Goal: Task Accomplishment & Management: Complete application form

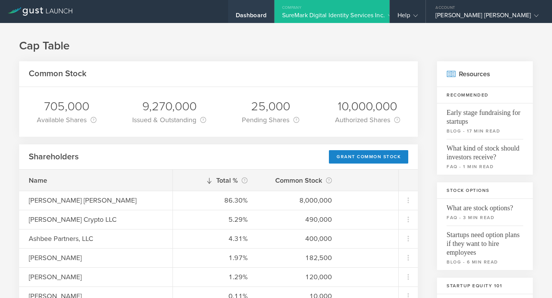
click at [266, 18] on div "Dashboard" at bounding box center [251, 16] width 31 height 11
click at [266, 15] on div "Dashboard" at bounding box center [251, 16] width 31 height 11
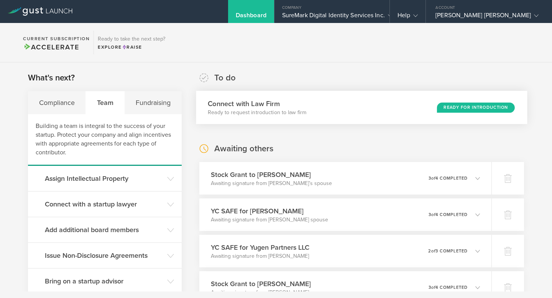
click at [292, 105] on h3 "Connect with Law Firm" at bounding box center [257, 103] width 98 height 10
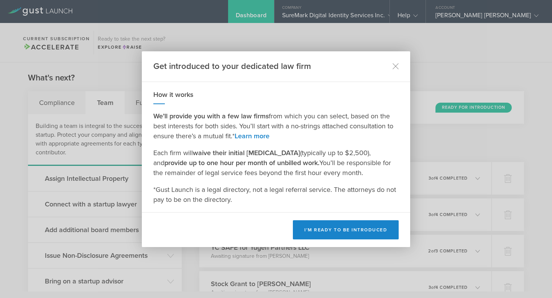
click at [399, 66] on div "Get introduced to your dedicated law firm" at bounding box center [276, 66] width 268 height 31
click at [394, 64] on icon at bounding box center [395, 66] width 7 height 7
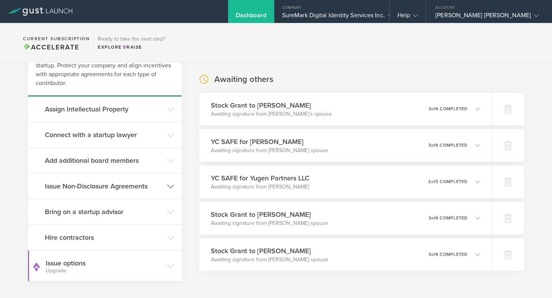
scroll to position [64, 0]
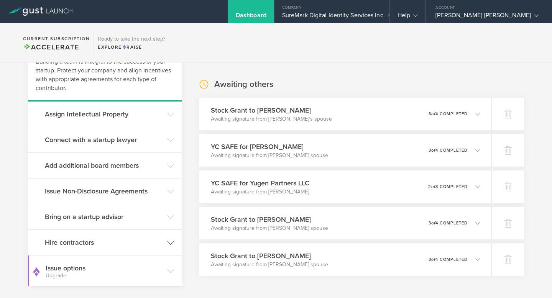
click at [130, 238] on h3 "Hire contractors" at bounding box center [104, 243] width 118 height 10
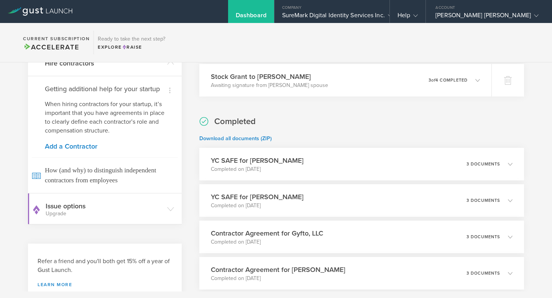
scroll to position [248, 0]
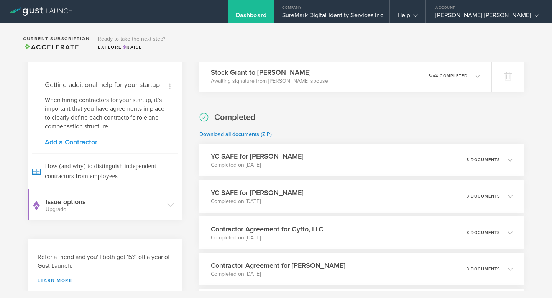
click at [75, 146] on link "Add a Contractor" at bounding box center [105, 142] width 120 height 7
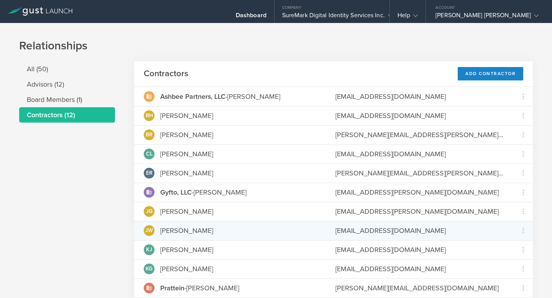
scroll to position [20, 0]
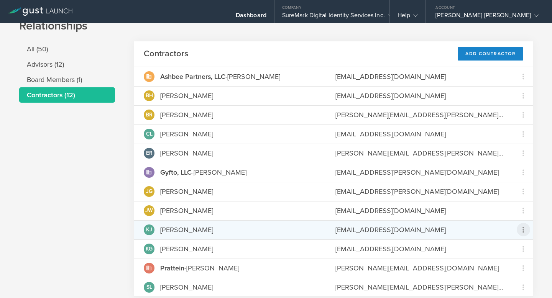
click at [519, 231] on icon at bounding box center [523, 229] width 9 height 9
click at [457, 235] on md-backdrop at bounding box center [276, 149] width 552 height 298
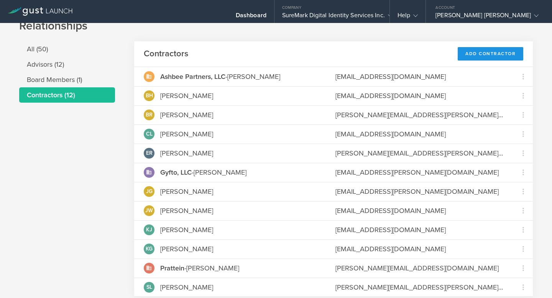
click at [481, 49] on div "Add Contractor" at bounding box center [491, 53] width 66 height 13
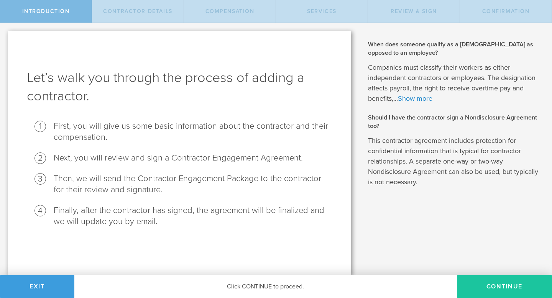
click at [511, 279] on button "Continue" at bounding box center [504, 286] width 95 height 23
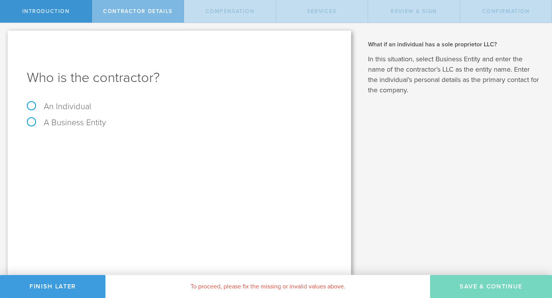
click at [51, 108] on label "An Individual" at bounding box center [59, 107] width 64 height 10
click at [5, 35] on input "An Individual" at bounding box center [2, 29] width 5 height 12
radio input "true"
click at [100, 146] on input "text" at bounding box center [208, 143] width 248 height 11
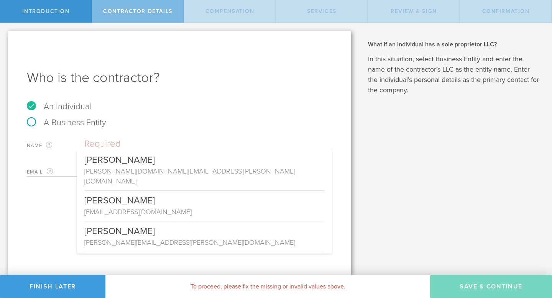
type input "N"
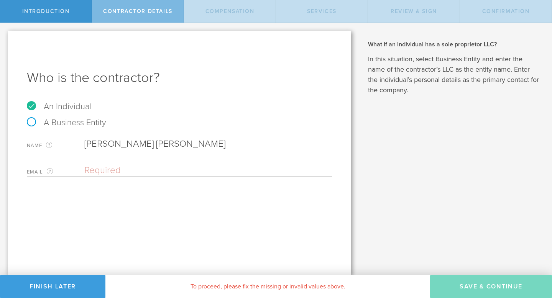
type input "Billy Bob"
click at [109, 179] on div "Who is the contractor? An Individual A Business Entity Name The first and last …" at bounding box center [179, 153] width 343 height 245
click at [109, 171] on input "email" at bounding box center [206, 170] width 244 height 11
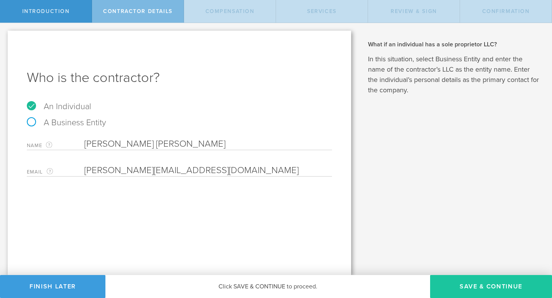
type input "bob@gmail.com"
click at [469, 281] on button "Save & Continue" at bounding box center [491, 286] width 122 height 23
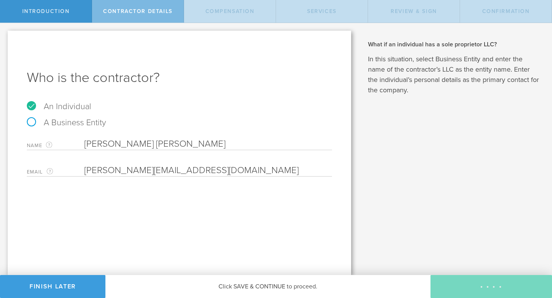
select select "none"
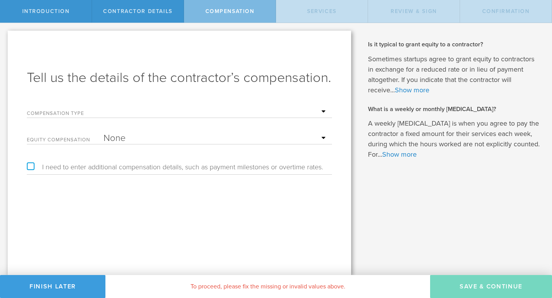
click at [171, 110] on select "Hourly Daily Weekly Retainer Monthly Retainer Project Flat Rate No cash compens…" at bounding box center [215, 111] width 225 height 11
select select "hourlyFlatRate"
click at [103, 106] on select "Hourly Daily Weekly Retainer Monthly Retainer Project Flat Rate No cash compens…" at bounding box center [215, 111] width 225 height 11
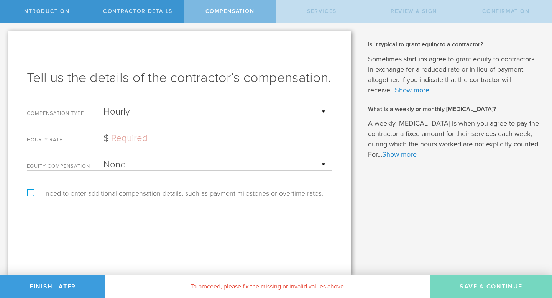
click at [138, 138] on input "text" at bounding box center [215, 138] width 225 height 11
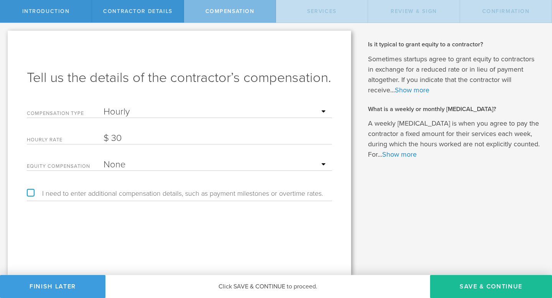
type input "3"
type input "12"
click at [468, 282] on button "Save & Continue" at bounding box center [491, 286] width 122 height 23
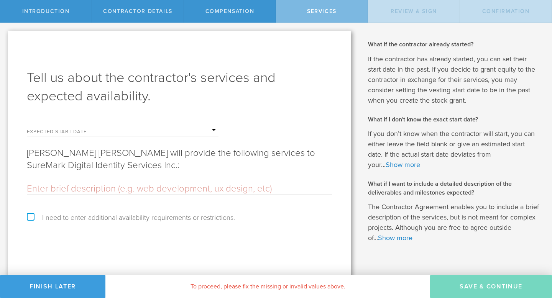
click at [140, 128] on input "text" at bounding box center [160, 130] width 115 height 11
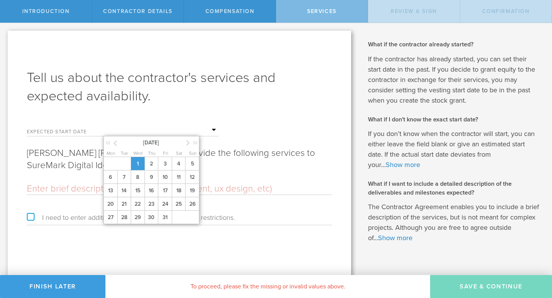
click at [139, 163] on span "1" at bounding box center [138, 163] width 14 height 13
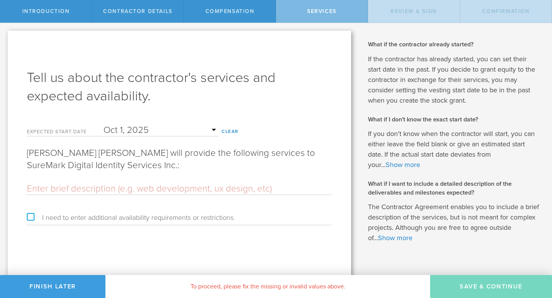
click at [75, 190] on input "text" at bounding box center [179, 188] width 305 height 11
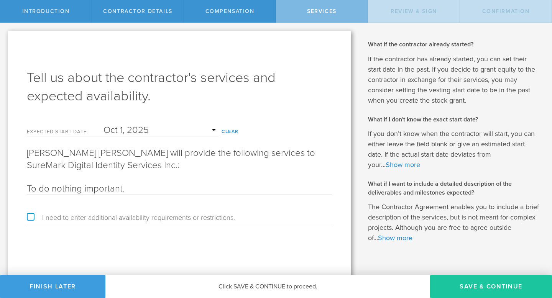
type input "To do nothing important."
click at [467, 291] on button "Save & Continue" at bounding box center [491, 286] width 122 height 23
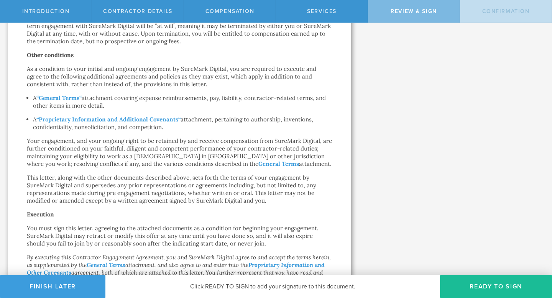
scroll to position [425, 0]
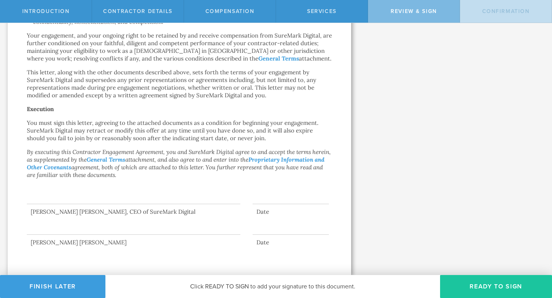
click at [456, 285] on button "Ready to Sign" at bounding box center [496, 286] width 112 height 23
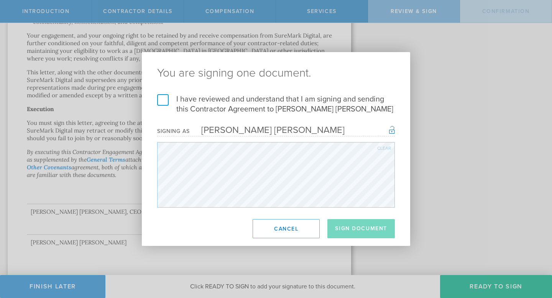
click at [283, 238] on footer "Sign Document Cancel" at bounding box center [276, 229] width 268 height 34
click at [279, 228] on button "Cancel" at bounding box center [286, 228] width 67 height 19
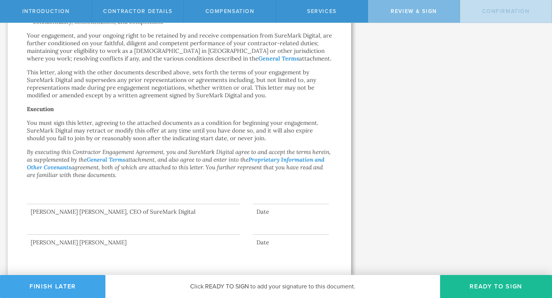
click at [74, 286] on button "Finish Later" at bounding box center [52, 286] width 105 height 23
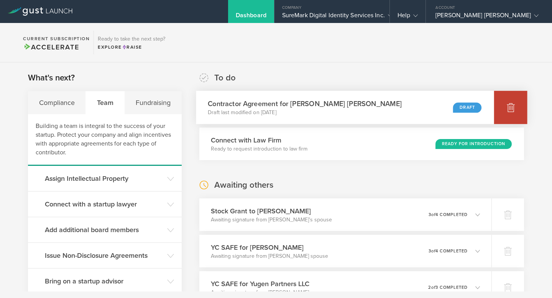
click at [507, 107] on icon at bounding box center [511, 107] width 8 height 7
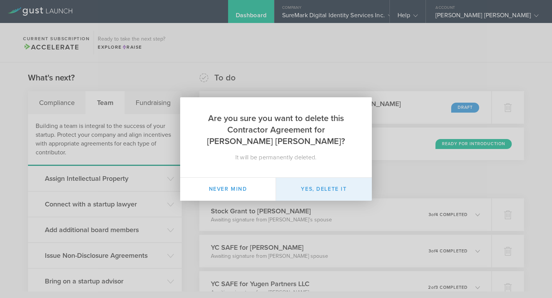
click at [366, 178] on button "Yes, delete it" at bounding box center [324, 189] width 96 height 23
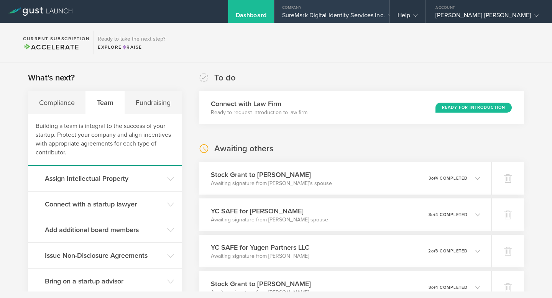
click at [341, 18] on div "SureMark Digital Identity Services Inc." at bounding box center [332, 16] width 100 height 11
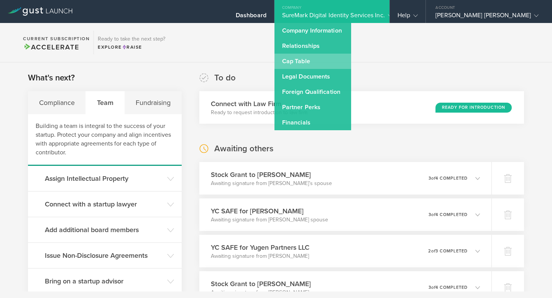
click at [322, 56] on link "Cap Table" at bounding box center [312, 61] width 77 height 15
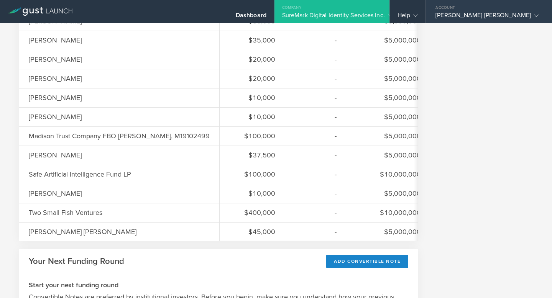
scroll to position [781, 0]
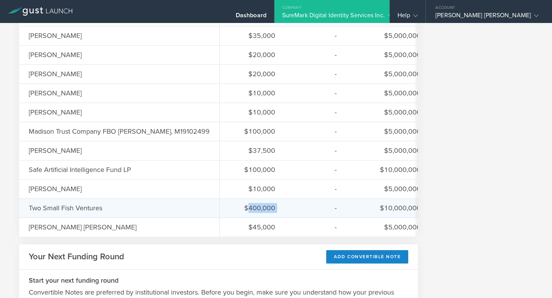
drag, startPoint x: 233, startPoint y: 207, endPoint x: 289, endPoint y: 212, distance: 55.3
click at [289, 212] on div "$400,000 - $10,000,000 7/24/25" at bounding box center [351, 208] width 263 height 19
drag, startPoint x: 228, startPoint y: 206, endPoint x: 268, endPoint y: 211, distance: 40.1
click at [268, 211] on div "$400,000 - $10,000,000 7/24/25" at bounding box center [351, 208] width 263 height 19
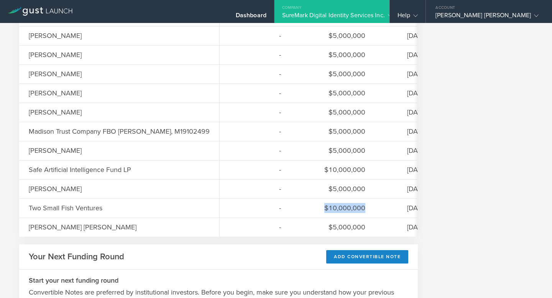
drag, startPoint x: 367, startPoint y: 206, endPoint x: 419, endPoint y: 211, distance: 51.6
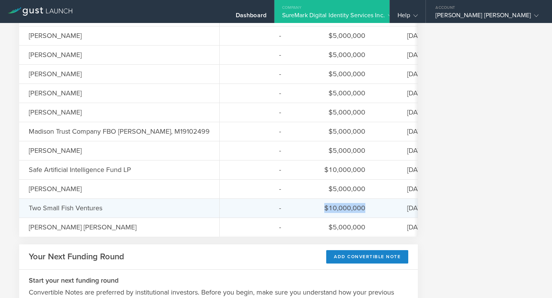
click at [355, 205] on div "$400,000 - $10,000,000 7/24/25" at bounding box center [295, 208] width 263 height 19
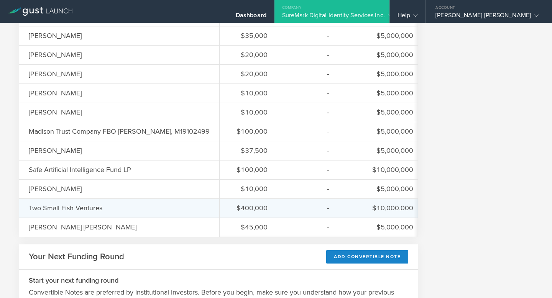
scroll to position [0, 0]
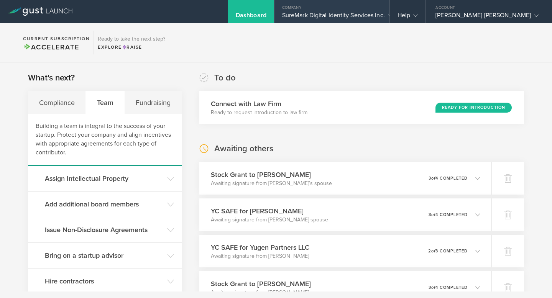
click at [372, 3] on div "Company" at bounding box center [331, 5] width 115 height 11
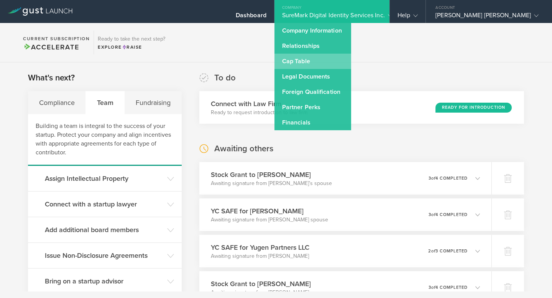
click at [316, 54] on link "Cap Table" at bounding box center [312, 61] width 77 height 15
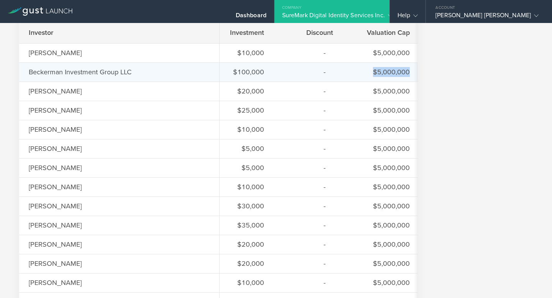
drag, startPoint x: 371, startPoint y: 71, endPoint x: 405, endPoint y: 73, distance: 33.4
click at [405, 73] on div "$100,000 - $5,000,000 12/24/24" at bounding box center [339, 71] width 263 height 19
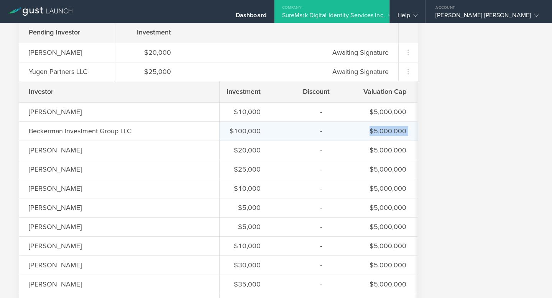
scroll to position [534, 0]
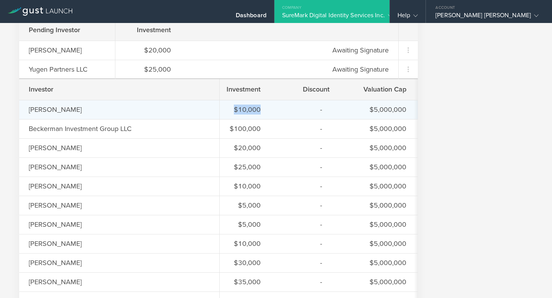
drag, startPoint x: 220, startPoint y: 110, endPoint x: 246, endPoint y: 111, distance: 26.1
click at [246, 111] on div "$10,000 - $5,000,000 1/11/25" at bounding box center [336, 109] width 263 height 19
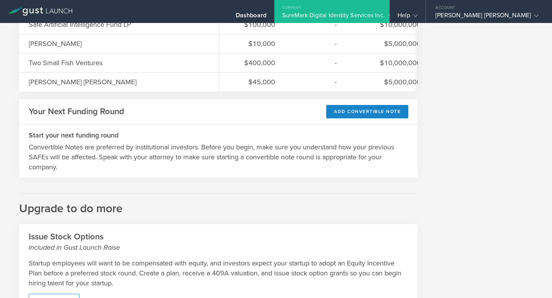
scroll to position [886, 0]
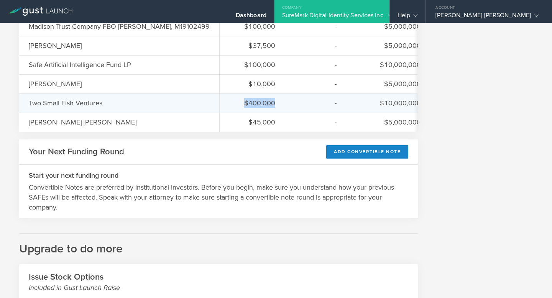
drag, startPoint x: 262, startPoint y: 105, endPoint x: 227, endPoint y: 104, distance: 34.9
click at [227, 104] on div "$400,000 - $10,000,000 7/24/25" at bounding box center [351, 103] width 263 height 19
drag, startPoint x: 364, startPoint y: 103, endPoint x: 411, endPoint y: 103, distance: 46.8
click at [411, 103] on div "$400,000 - $10,000,000 7/24/25" at bounding box center [351, 103] width 263 height 19
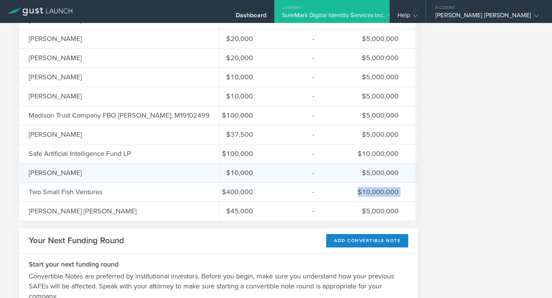
scroll to position [797, 0]
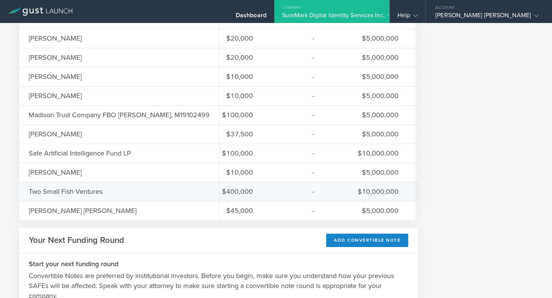
drag, startPoint x: 210, startPoint y: 192, endPoint x: 241, endPoint y: 192, distance: 31.1
click at [241, 192] on div "$400,000 - $10,000,000 7/24/25" at bounding box center [328, 191] width 263 height 19
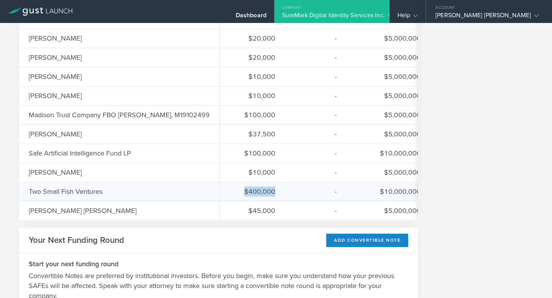
drag, startPoint x: 241, startPoint y: 192, endPoint x: 206, endPoint y: 189, distance: 34.7
click at [220, 189] on div "$400,000 - $10,000,000 7/24/25" at bounding box center [351, 191] width 263 height 19
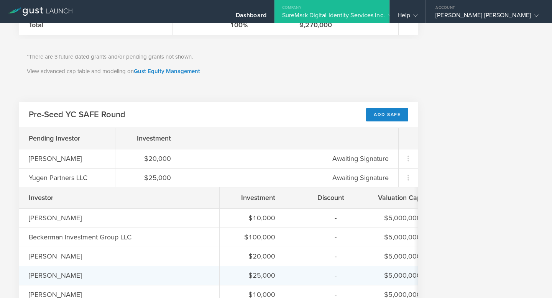
scroll to position [427, 0]
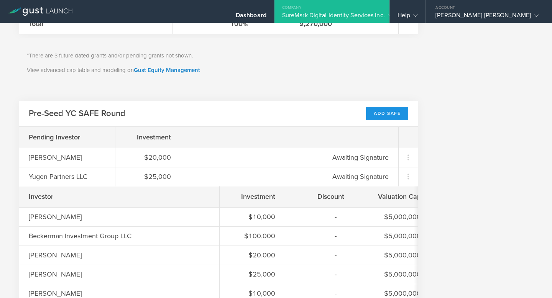
click at [393, 114] on div "Add SAFE" at bounding box center [387, 113] width 42 height 13
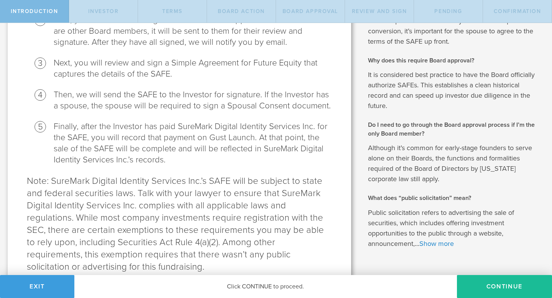
scroll to position [287, 0]
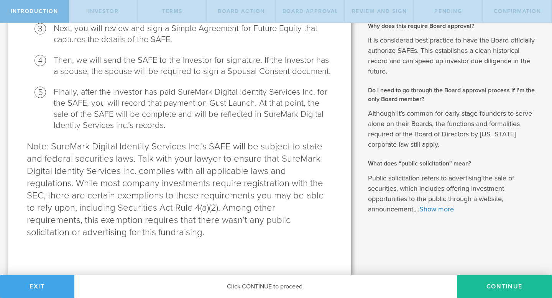
click at [38, 286] on button "Exit" at bounding box center [37, 286] width 74 height 23
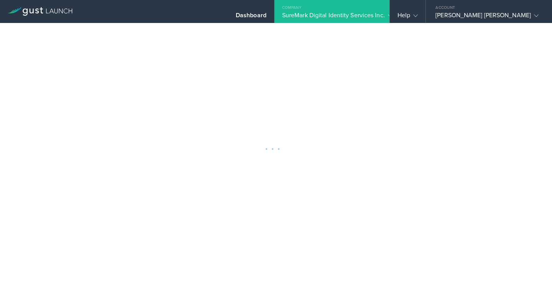
click at [376, 7] on div "Company" at bounding box center [331, 5] width 115 height 11
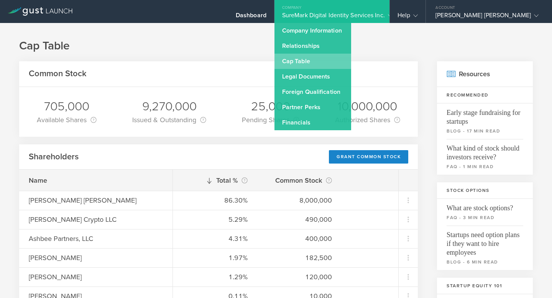
click at [328, 60] on link "Cap Table" at bounding box center [312, 61] width 77 height 15
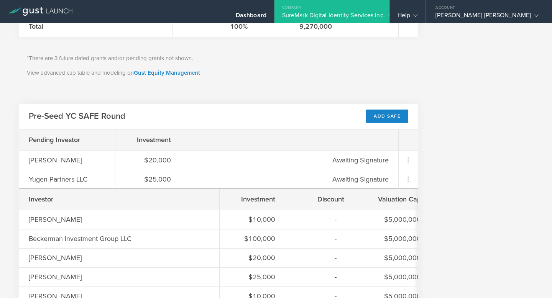
scroll to position [425, 0]
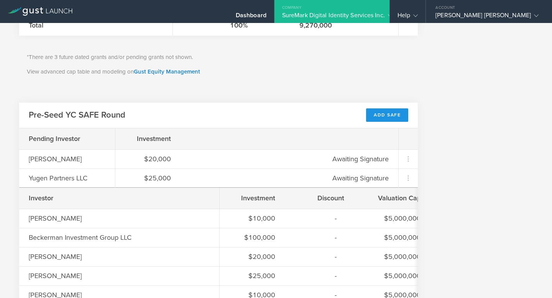
click at [378, 113] on div "Add SAFE" at bounding box center [387, 114] width 42 height 13
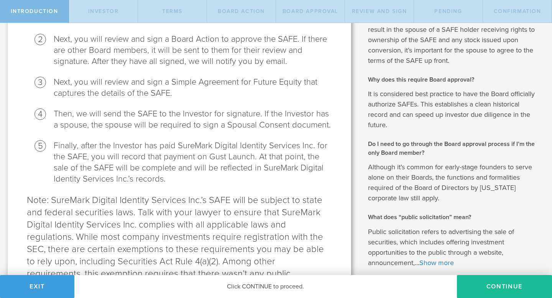
scroll to position [287, 0]
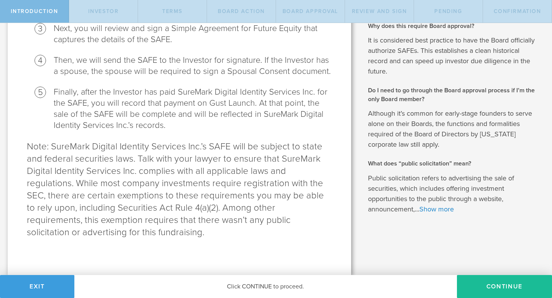
click at [396, 256] on div "What is a SAFE and when should I use it? A Simple Agreement for Future Equity (…" at bounding box center [455, 6] width 193 height 540
click at [483, 297] on button "Continue" at bounding box center [504, 286] width 95 height 23
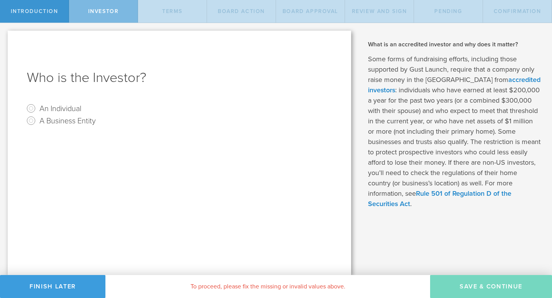
scroll to position [0, 0]
click at [71, 119] on label "A Business Entity" at bounding box center [67, 120] width 56 height 11
click at [37, 119] on input "A Business Entity" at bounding box center [31, 121] width 12 height 12
radio input "true"
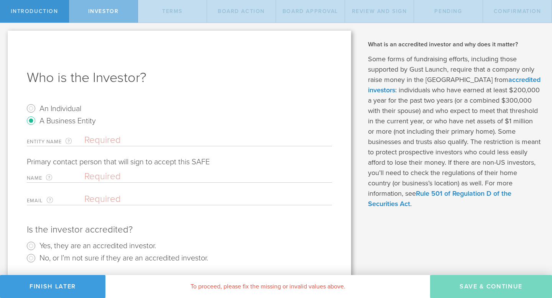
click at [53, 104] on label "An Individual" at bounding box center [60, 108] width 42 height 11
click at [37, 104] on input "An Individual" at bounding box center [31, 108] width 12 height 12
radio input "true"
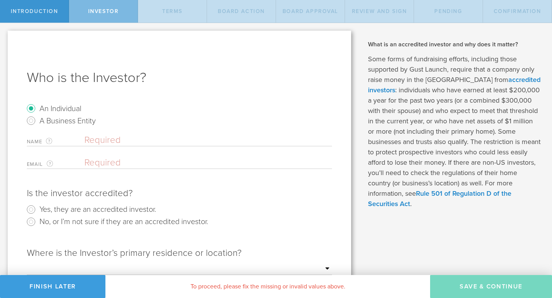
click at [52, 118] on label "A Business Entity" at bounding box center [67, 120] width 56 height 11
click at [37, 118] on input "A Business Entity" at bounding box center [31, 121] width 12 height 12
radio input "true"
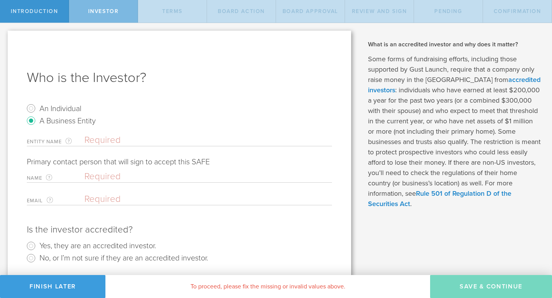
click at [44, 108] on label "An Individual" at bounding box center [60, 108] width 42 height 11
click at [37, 108] on input "An Individual" at bounding box center [31, 108] width 12 height 12
radio input "true"
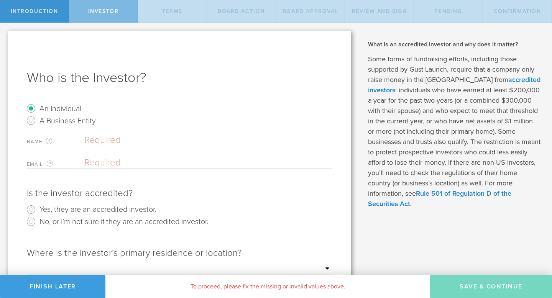
click at [43, 123] on label "A Business Entity" at bounding box center [67, 120] width 56 height 11
click at [37, 123] on input "A Business Entity" at bounding box center [31, 121] width 12 height 12
radio input "true"
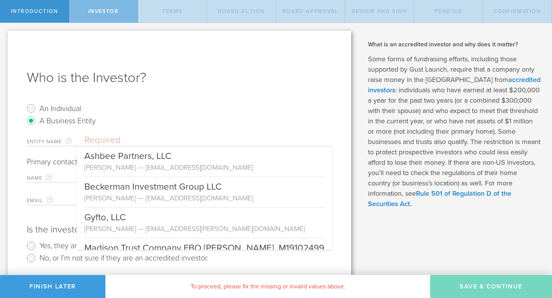
click at [114, 141] on input "text" at bounding box center [208, 140] width 248 height 11
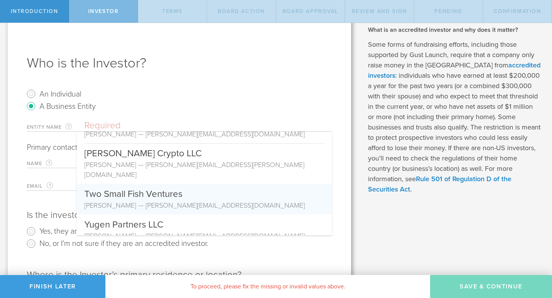
scroll to position [20, 0]
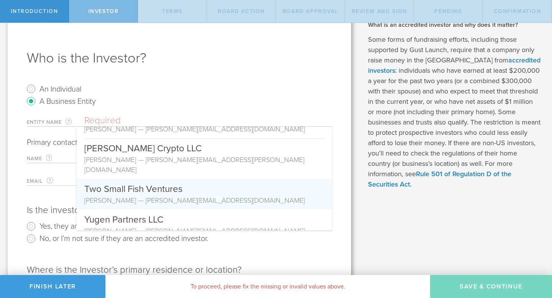
click at [123, 179] on div "Two Small Fish Ventures" at bounding box center [204, 187] width 240 height 16
type input "Two Small Fish Ventures"
type input "Eva Lau"
type input "eva@twosmallfish.vc"
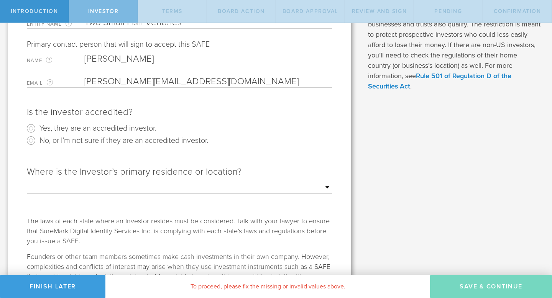
scroll to position [119, 0]
click at [32, 130] on input "Yes, they are an accredited investor." at bounding box center [31, 127] width 12 height 12
radio input "true"
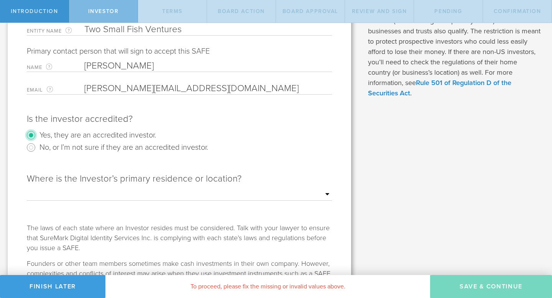
scroll to position [108, 0]
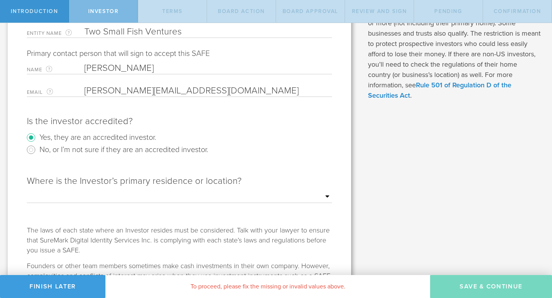
click at [119, 194] on select "Outside of the US Alabama Alaska Arizona Arkansas California Colorado Connectic…" at bounding box center [179, 196] width 305 height 11
select select "string:OUTSIDE"
click at [27, 191] on select "Outside of the US Alabama Alaska Arizona Arkansas California Colorado Connectic…" at bounding box center [179, 196] width 305 height 11
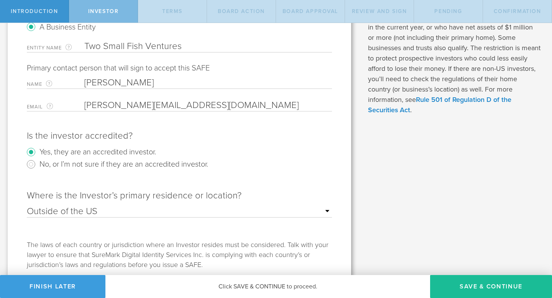
scroll to position [88, 0]
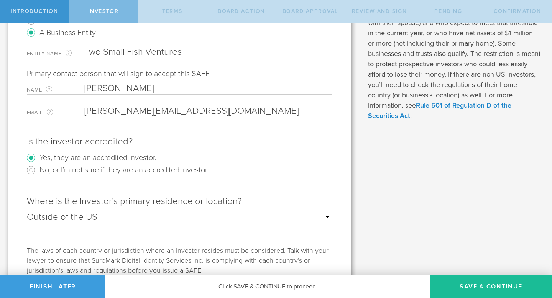
drag, startPoint x: 86, startPoint y: 49, endPoint x: 194, endPoint y: 52, distance: 108.1
click at [194, 52] on input "Two Small Fish Ventures" at bounding box center [208, 51] width 248 height 11
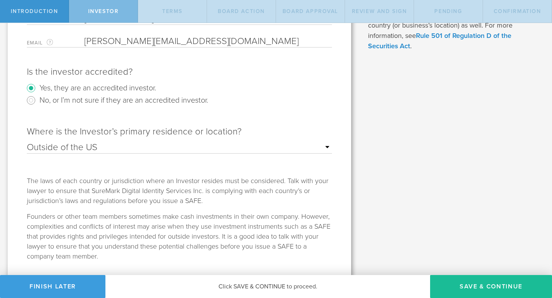
scroll to position [179, 0]
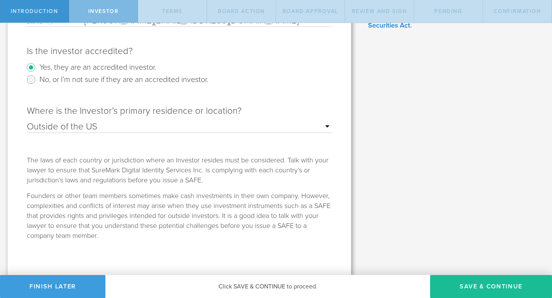
click at [73, 126] on select "Outside of the US Alabama Alaska Arizona Arkansas California Colorado Connectic…" at bounding box center [179, 126] width 305 height 11
click at [27, 121] on select "Outside of the US Alabama Alaska Arizona Arkansas California Colorado Connectic…" at bounding box center [179, 126] width 305 height 11
click at [481, 287] on button "Save & Continue" at bounding box center [491, 286] width 122 height 23
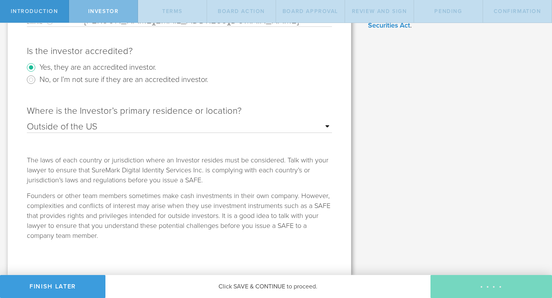
checkbox input "true"
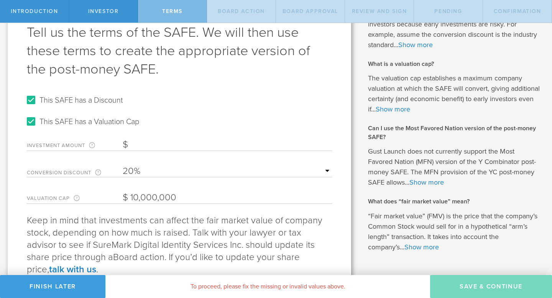
scroll to position [82, 0]
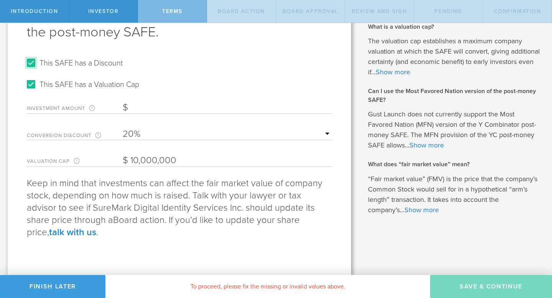
click at [31, 61] on input "This SAFE has a Discount" at bounding box center [31, 63] width 12 height 12
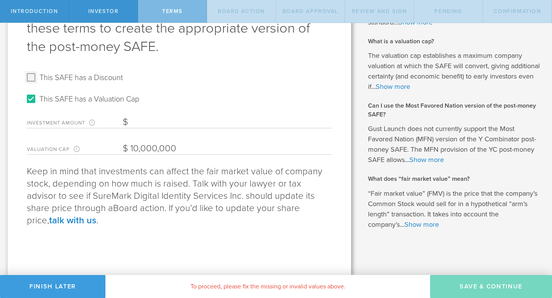
scroll to position [68, 0]
click at [26, 75] on input "This SAFE has a Discount" at bounding box center [31, 77] width 12 height 12
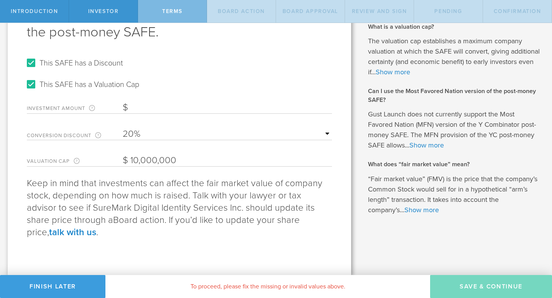
click at [29, 76] on form "This SAFE has a Discount This SAFE has a Valuation Cap Investment Amount The am…" at bounding box center [179, 112] width 305 height 110
click at [31, 66] on input "This SAFE has a Discount" at bounding box center [31, 63] width 12 height 12
checkbox input "false"
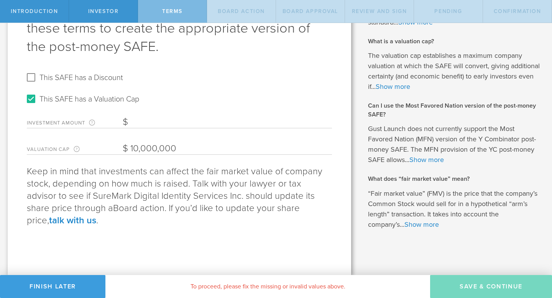
click at [133, 149] on input "10,000,000" at bounding box center [227, 148] width 209 height 11
type input "20,000,000"
click at [166, 123] on input "Investment Amount The amount (in USD) that this investor is paying for the SAFE." at bounding box center [227, 122] width 209 height 11
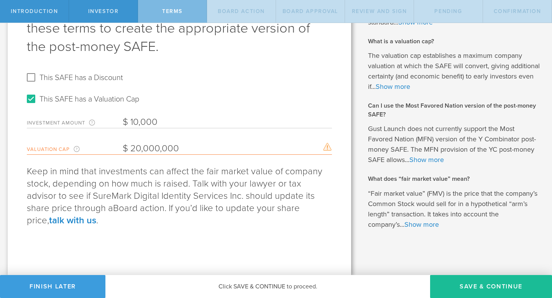
type input "10,000"
click at [135, 150] on input "20,000,000" at bounding box center [227, 148] width 209 height 11
type input "10,000,000"
click at [176, 119] on input "10,000" at bounding box center [227, 122] width 209 height 11
click at [155, 118] on input "10,000" at bounding box center [227, 122] width 209 height 11
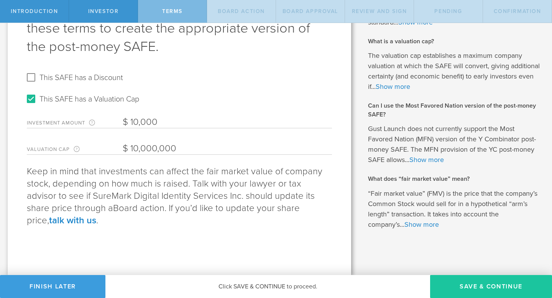
click at [500, 291] on button "Save & Continue" at bounding box center [491, 286] width 122 height 23
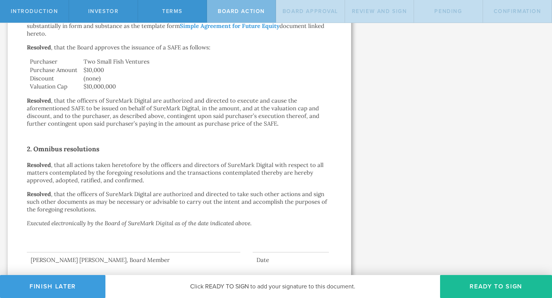
scroll to position [220, 0]
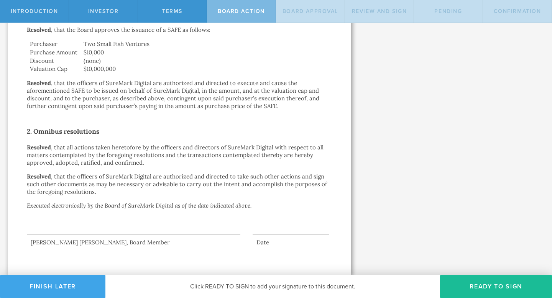
click at [82, 281] on button "Finish Later" at bounding box center [52, 286] width 105 height 23
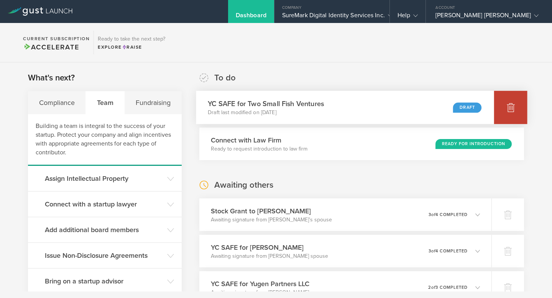
click at [506, 98] on div at bounding box center [510, 107] width 33 height 33
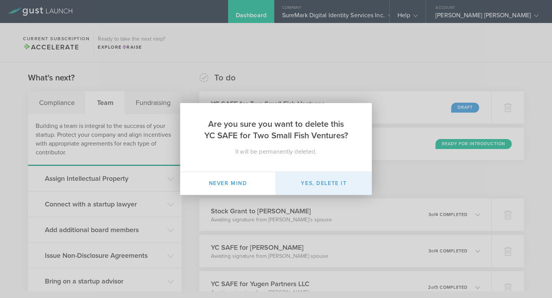
click at [335, 183] on button "Yes, delete it" at bounding box center [324, 183] width 96 height 23
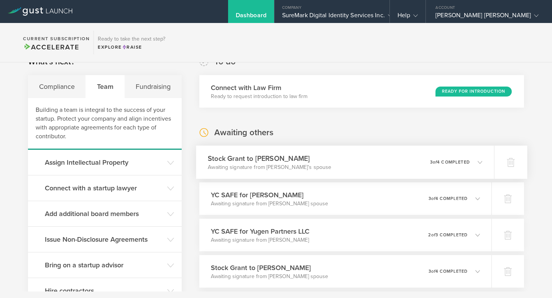
scroll to position [7, 0]
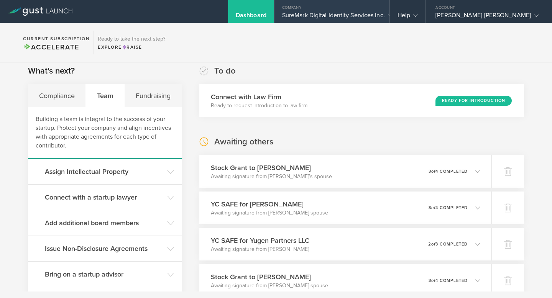
click at [328, 19] on div "SureMark Digital Identity Services Inc." at bounding box center [332, 16] width 100 height 11
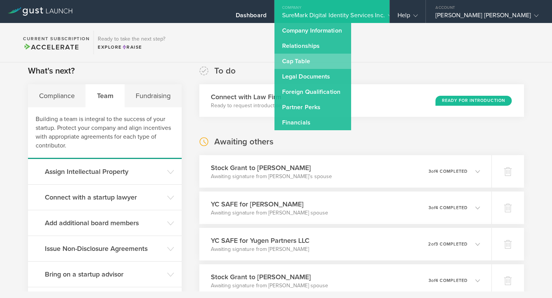
click at [334, 64] on link "Cap Table" at bounding box center [312, 61] width 77 height 15
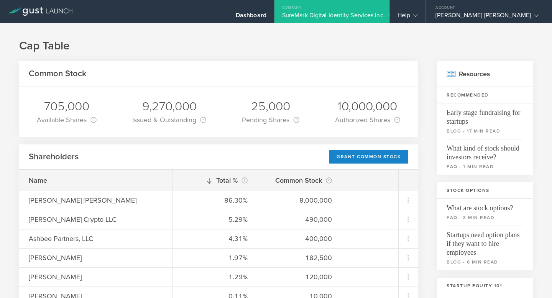
click at [372, 7] on div "Company" at bounding box center [331, 5] width 115 height 11
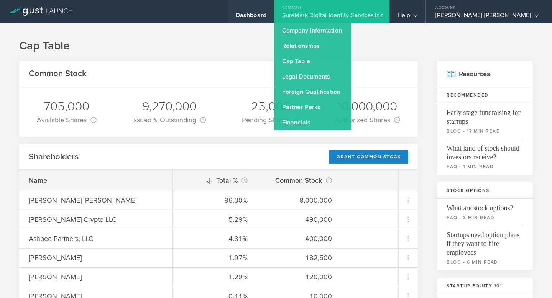
click at [266, 16] on div "Dashboard" at bounding box center [251, 16] width 31 height 11
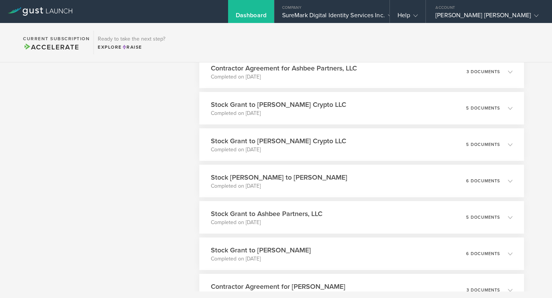
scroll to position [592, 0]
click at [332, 119] on div "Stock Grant to Stuart Haber Crypto LLC Completed on Jul 24, 2025 5 documents" at bounding box center [361, 107] width 331 height 33
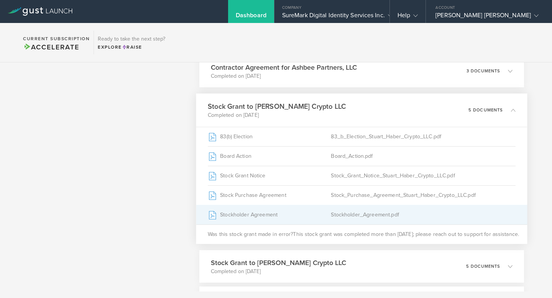
click at [289, 212] on div "Stockholder Agreement" at bounding box center [269, 214] width 123 height 19
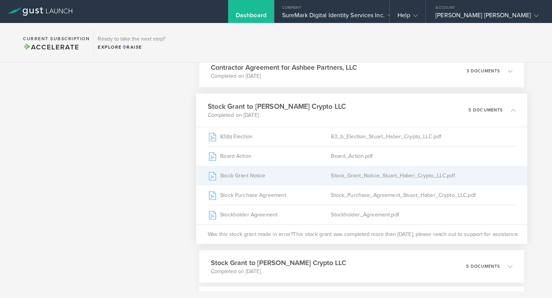
click at [312, 170] on div "Stock Grant Notice" at bounding box center [269, 175] width 123 height 19
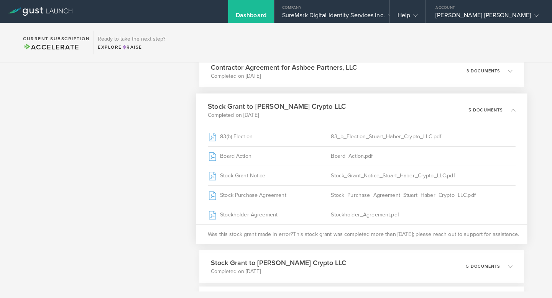
click at [373, 103] on div "Stock Grant to Stuart Haber Crypto LLC Completed on Jul 24, 2025 5 documents" at bounding box center [361, 110] width 331 height 33
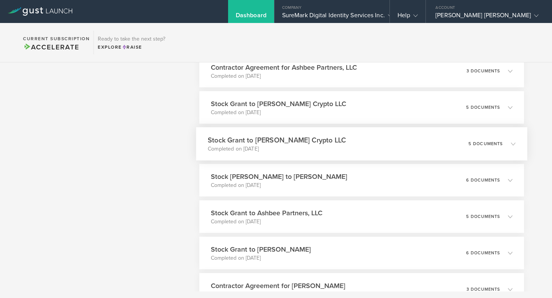
click at [342, 148] on div "Stock Grant to Stuart Haber Crypto LLC Completed on Jul 24, 2025 5 documents" at bounding box center [361, 143] width 331 height 33
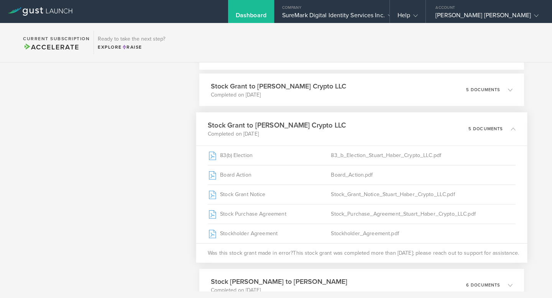
scroll to position [611, 0]
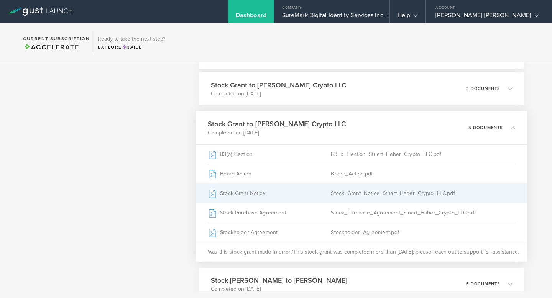
click at [327, 198] on div "Stock Grant Notice" at bounding box center [269, 193] width 123 height 19
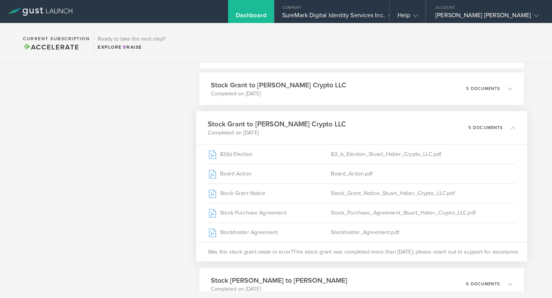
click at [289, 130] on p "Completed on Jul 24, 2025" at bounding box center [277, 133] width 138 height 8
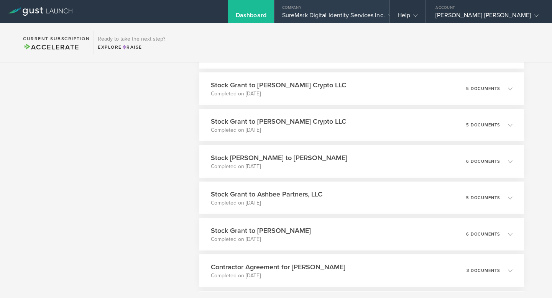
click at [344, 14] on div "SureMark Digital Identity Services Inc." at bounding box center [332, 16] width 100 height 11
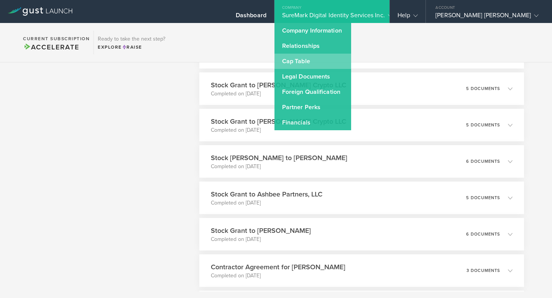
click at [335, 58] on link "Cap Table" at bounding box center [312, 61] width 77 height 15
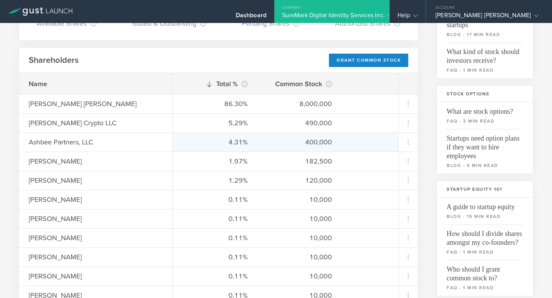
scroll to position [97, 0]
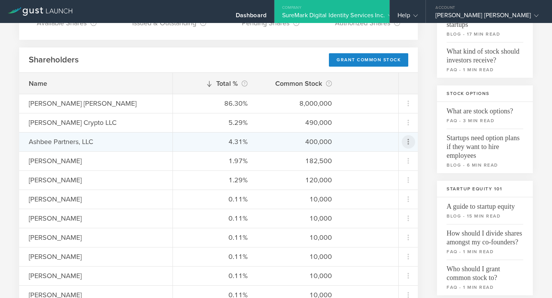
click at [404, 142] on icon at bounding box center [408, 141] width 9 height 9
click at [378, 184] on div "due to termination" at bounding box center [378, 185] width 58 height 8
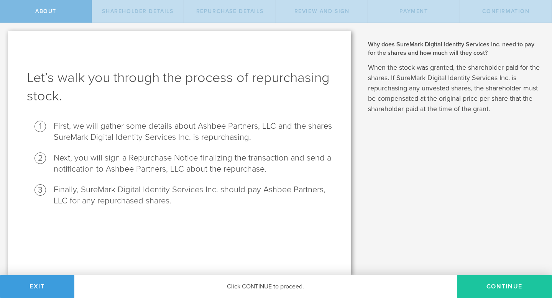
click at [511, 290] on button "Continue" at bounding box center [504, 286] width 95 height 23
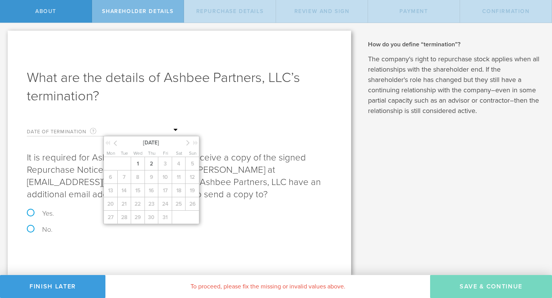
click at [141, 126] on input "text" at bounding box center [141, 130] width 77 height 11
click at [114, 140] on icon at bounding box center [114, 143] width 3 height 10
click at [110, 189] on span "15" at bounding box center [110, 190] width 14 height 13
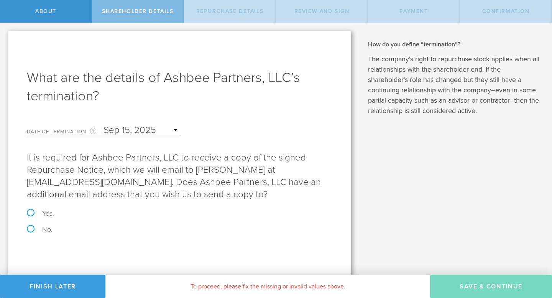
click at [33, 212] on label "Yes." at bounding box center [179, 213] width 305 height 7
click at [5, 39] on input "Yes." at bounding box center [2, 31] width 5 height 16
radio input "true"
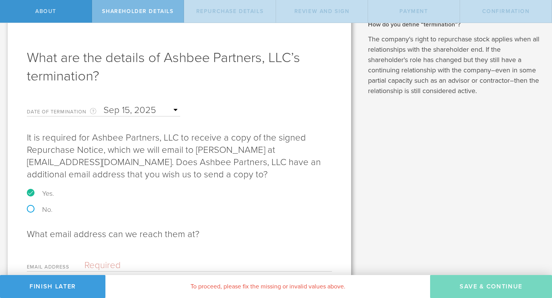
scroll to position [21, 0]
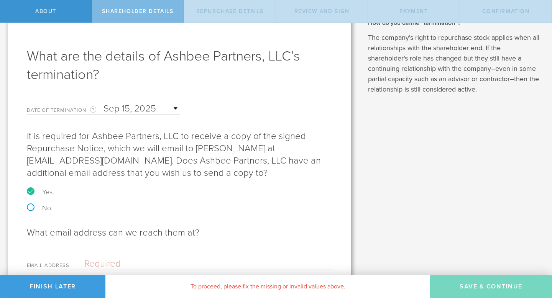
click at [31, 211] on label "No." at bounding box center [179, 208] width 305 height 7
click at [5, 18] on input "No." at bounding box center [2, 10] width 5 height 16
radio input "true"
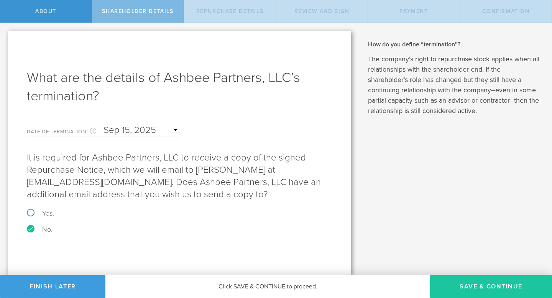
click at [471, 279] on button "Save & Continue" at bounding box center [491, 286] width 122 height 23
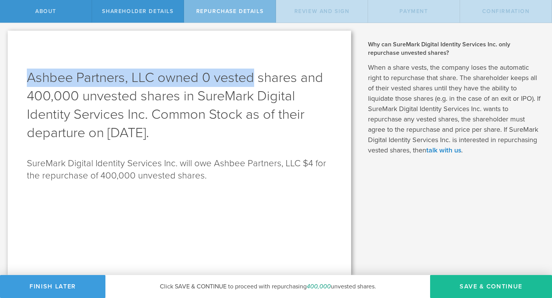
drag, startPoint x: 26, startPoint y: 75, endPoint x: 254, endPoint y: 82, distance: 228.1
click at [254, 83] on div "Ashbee Partners, LLC owned 0 vested shares and 400,000 unvested shares in SureM…" at bounding box center [179, 153] width 343 height 245
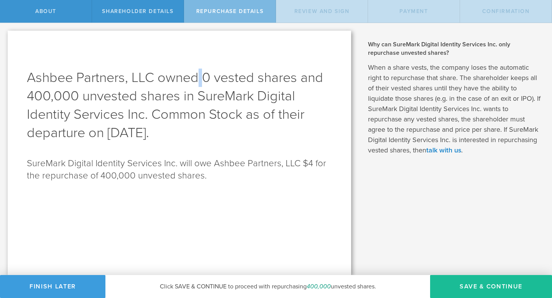
click at [200, 76] on h1 "Ashbee Partners, LLC owned 0 vested shares and 400,000 unvested shares in SureM…" at bounding box center [179, 106] width 305 height 74
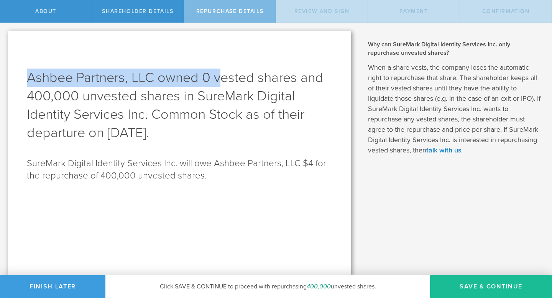
drag, startPoint x: 30, startPoint y: 72, endPoint x: 222, endPoint y: 79, distance: 192.1
click at [222, 79] on h1 "Ashbee Partners, LLC owned 0 vested shares and 400,000 unvested shares in SureM…" at bounding box center [179, 106] width 305 height 74
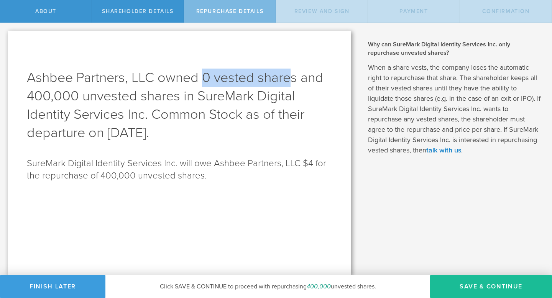
drag, startPoint x: 203, startPoint y: 76, endPoint x: 294, endPoint y: 77, distance: 90.5
click at [293, 77] on h1 "Ashbee Partners, LLC owned 0 vested shares and 400,000 unvested shares in SureM…" at bounding box center [179, 106] width 305 height 74
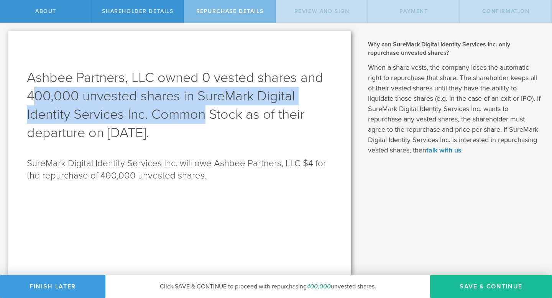
drag, startPoint x: 31, startPoint y: 91, endPoint x: 206, endPoint y: 124, distance: 177.5
click at [206, 123] on h1 "Ashbee Partners, LLC owned 0 vested shares and 400,000 unvested shares in SureM…" at bounding box center [179, 106] width 305 height 74
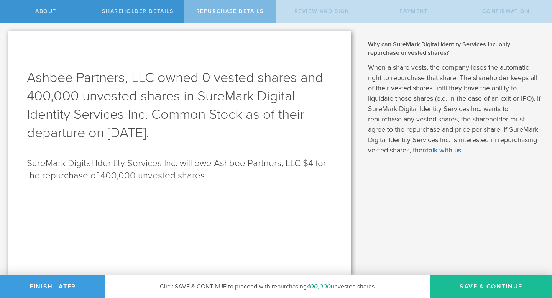
click at [230, 131] on h1 "Ashbee Partners, LLC owned 0 vested shares and 400,000 unvested shares in SureM…" at bounding box center [179, 106] width 305 height 74
drag, startPoint x: 233, startPoint y: 131, endPoint x: 23, endPoint y: 92, distance: 213.1
click at [23, 92] on div "Ashbee Partners, LLC owned 0 vested shares and 400,000 unvested shares in SureM…" at bounding box center [179, 153] width 343 height 245
click at [272, 207] on div "Ashbee Partners, LLC owned 0 vested shares and 400,000 unvested shares in SureM…" at bounding box center [179, 153] width 343 height 245
click at [503, 283] on button "Save & Continue" at bounding box center [491, 286] width 122 height 23
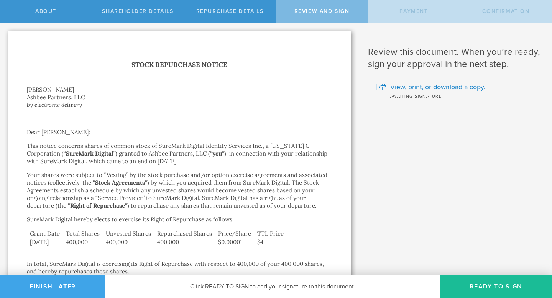
click at [74, 284] on button "Finish Later" at bounding box center [52, 286] width 105 height 23
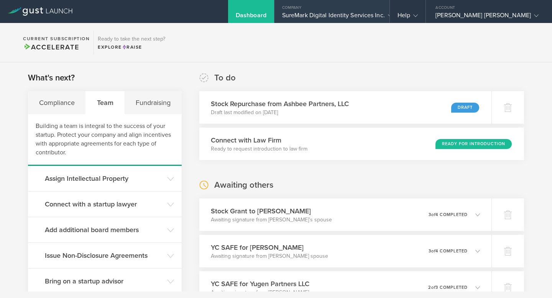
click at [341, 8] on div "Company" at bounding box center [331, 5] width 115 height 11
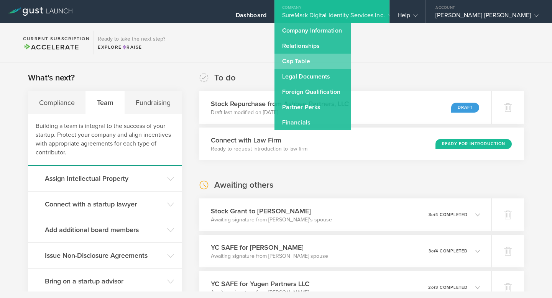
click at [315, 58] on link "Cap Table" at bounding box center [312, 61] width 77 height 15
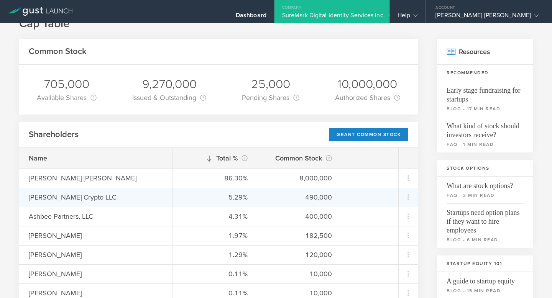
scroll to position [28, 0]
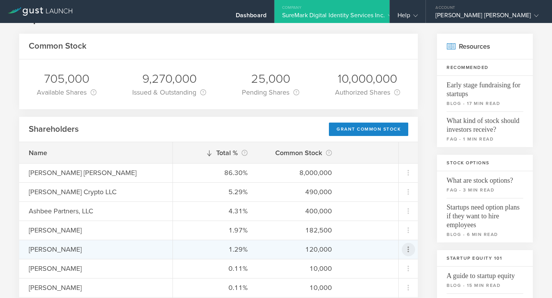
click at [405, 249] on icon at bounding box center [408, 249] width 9 height 9
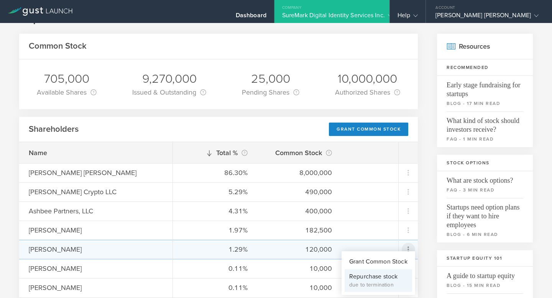
click at [358, 277] on div "Repurchase stock" at bounding box center [378, 276] width 58 height 9
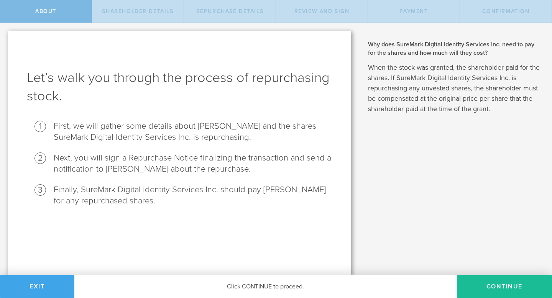
click at [67, 285] on button "Exit" at bounding box center [37, 286] width 74 height 23
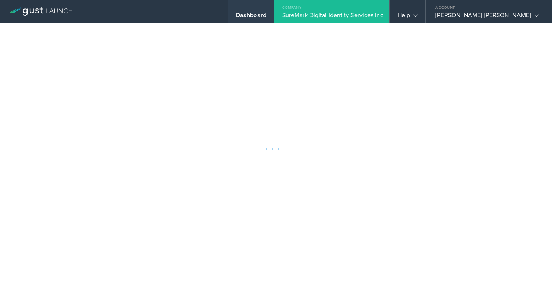
click at [266, 14] on div "Dashboard" at bounding box center [251, 16] width 31 height 11
